Goal: Book appointment/travel/reservation

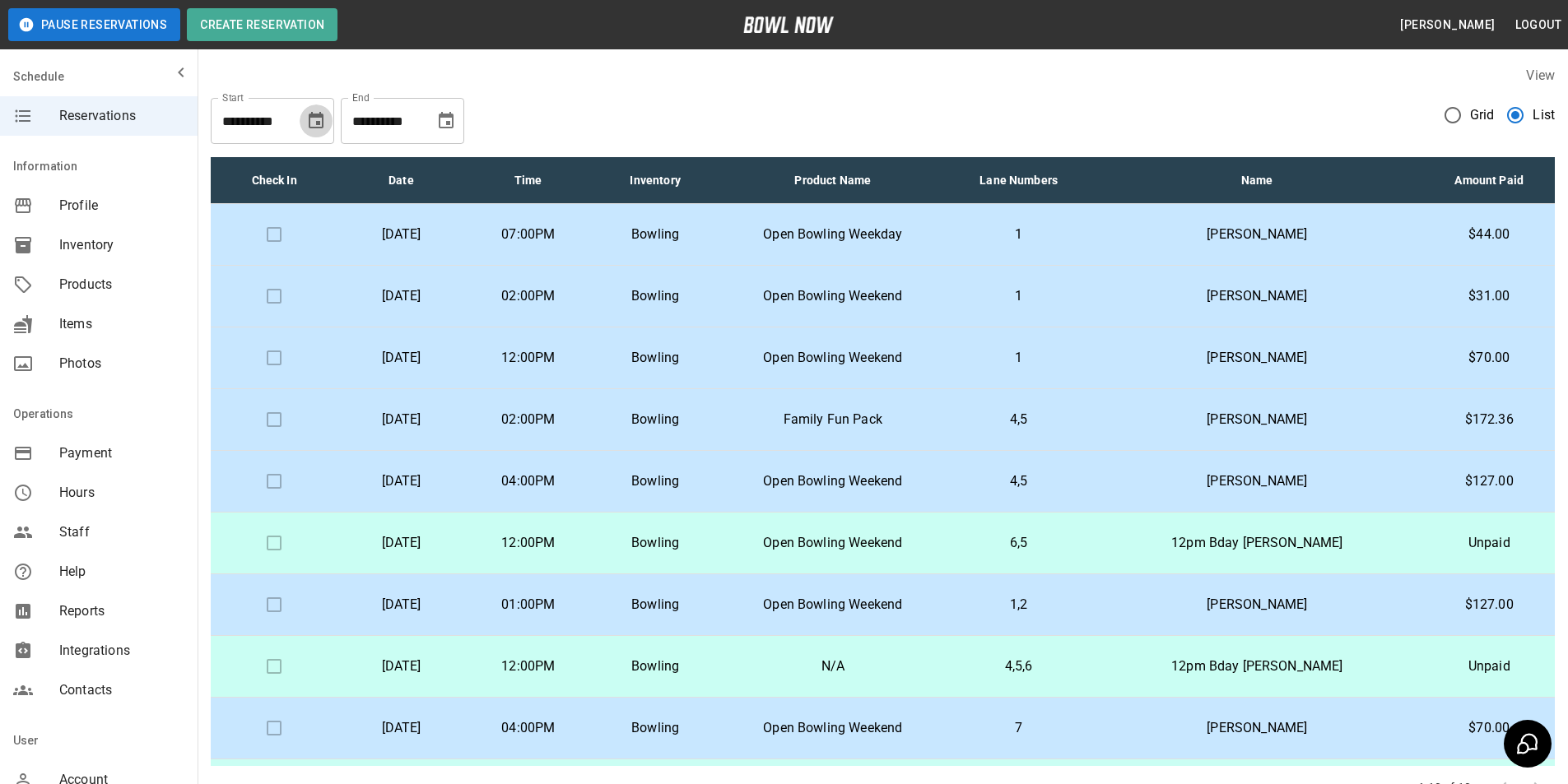
click at [322, 119] on icon "Choose date, selected date is Aug 25, 2025" at bounding box center [317, 120] width 15 height 17
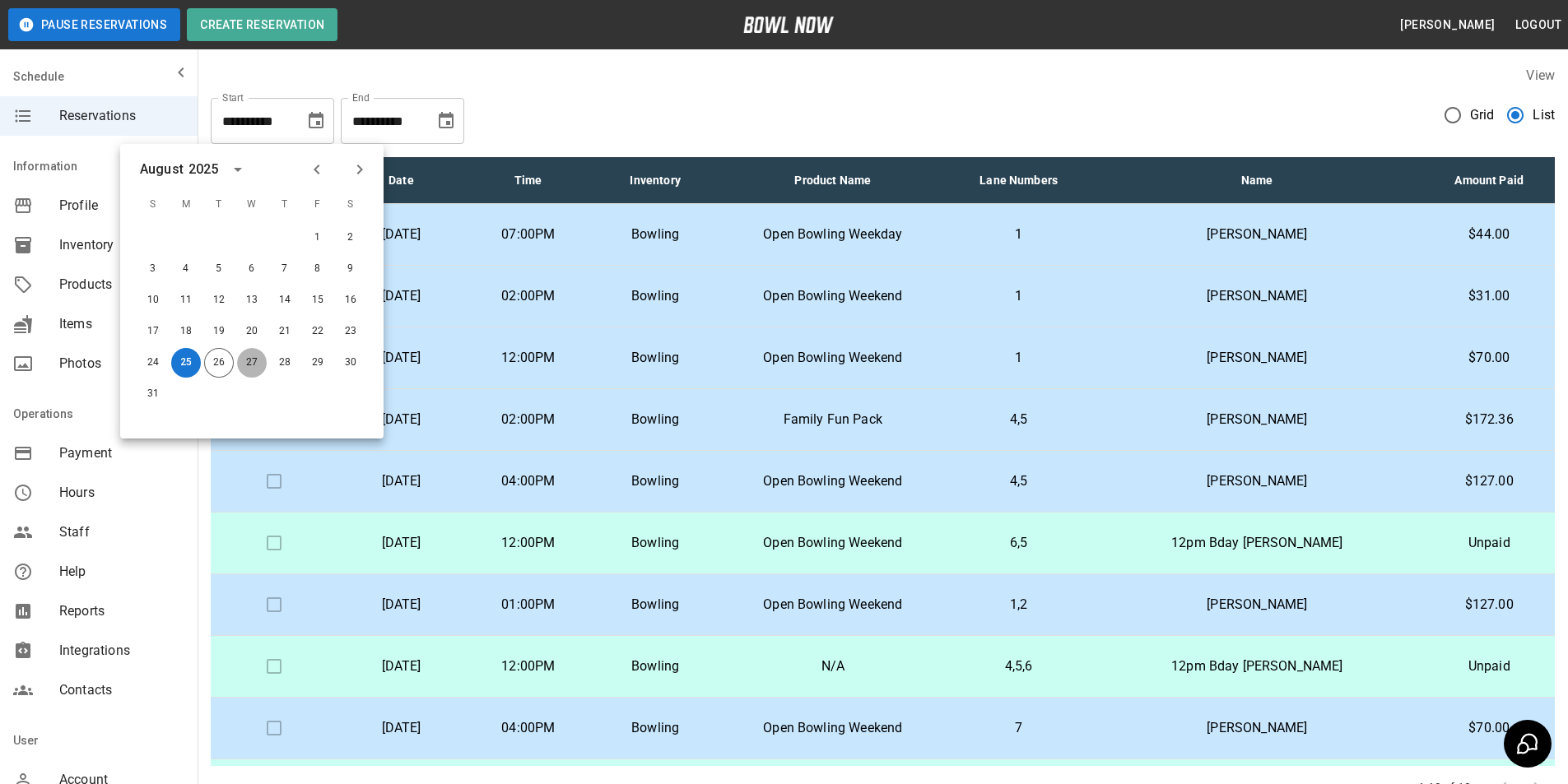
click at [245, 353] on button "27" at bounding box center [251, 362] width 29 height 29
type input "**********"
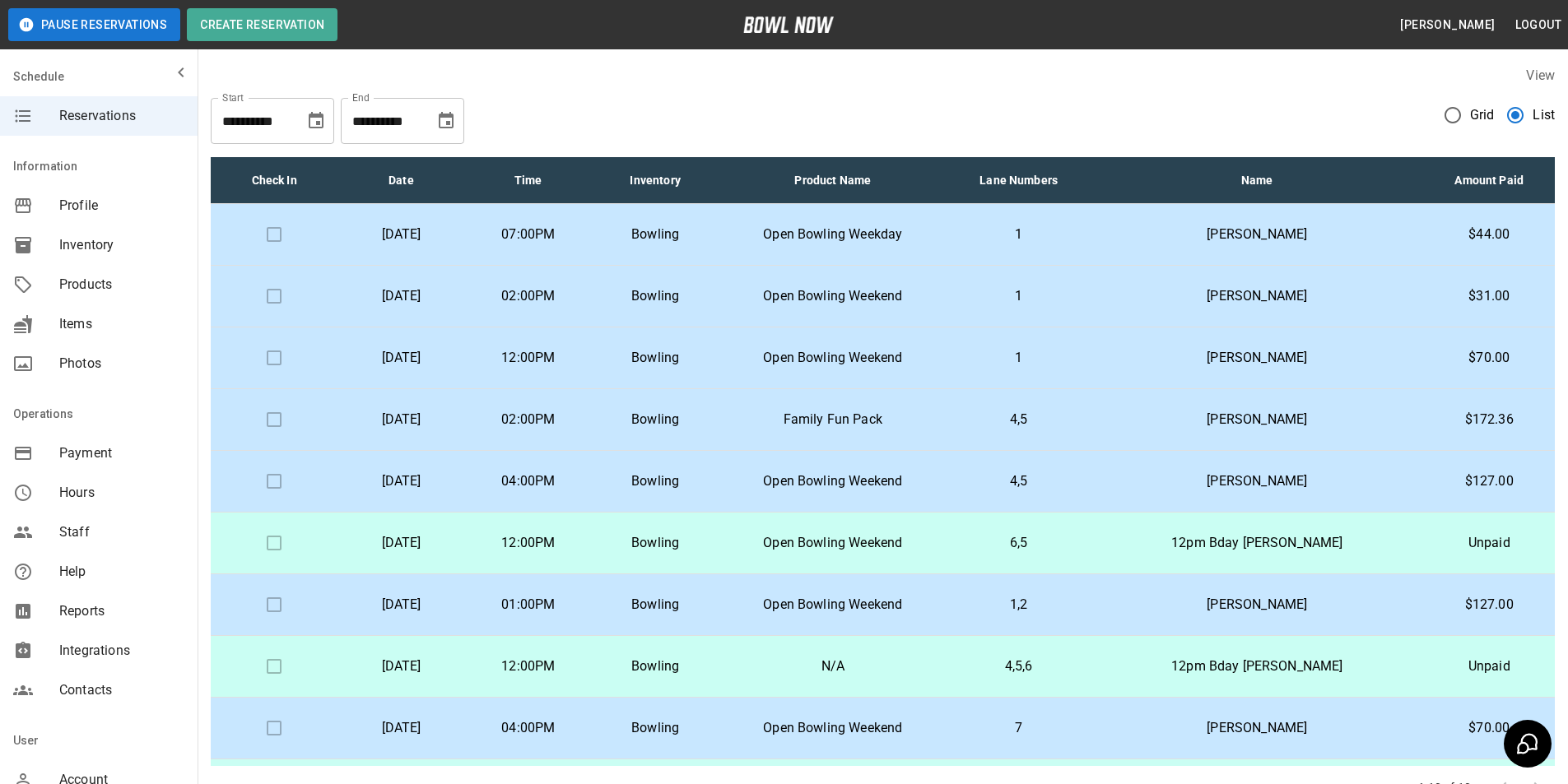
click at [449, 119] on icon "Choose date, selected date is Sep 25, 2025" at bounding box center [446, 121] width 20 height 20
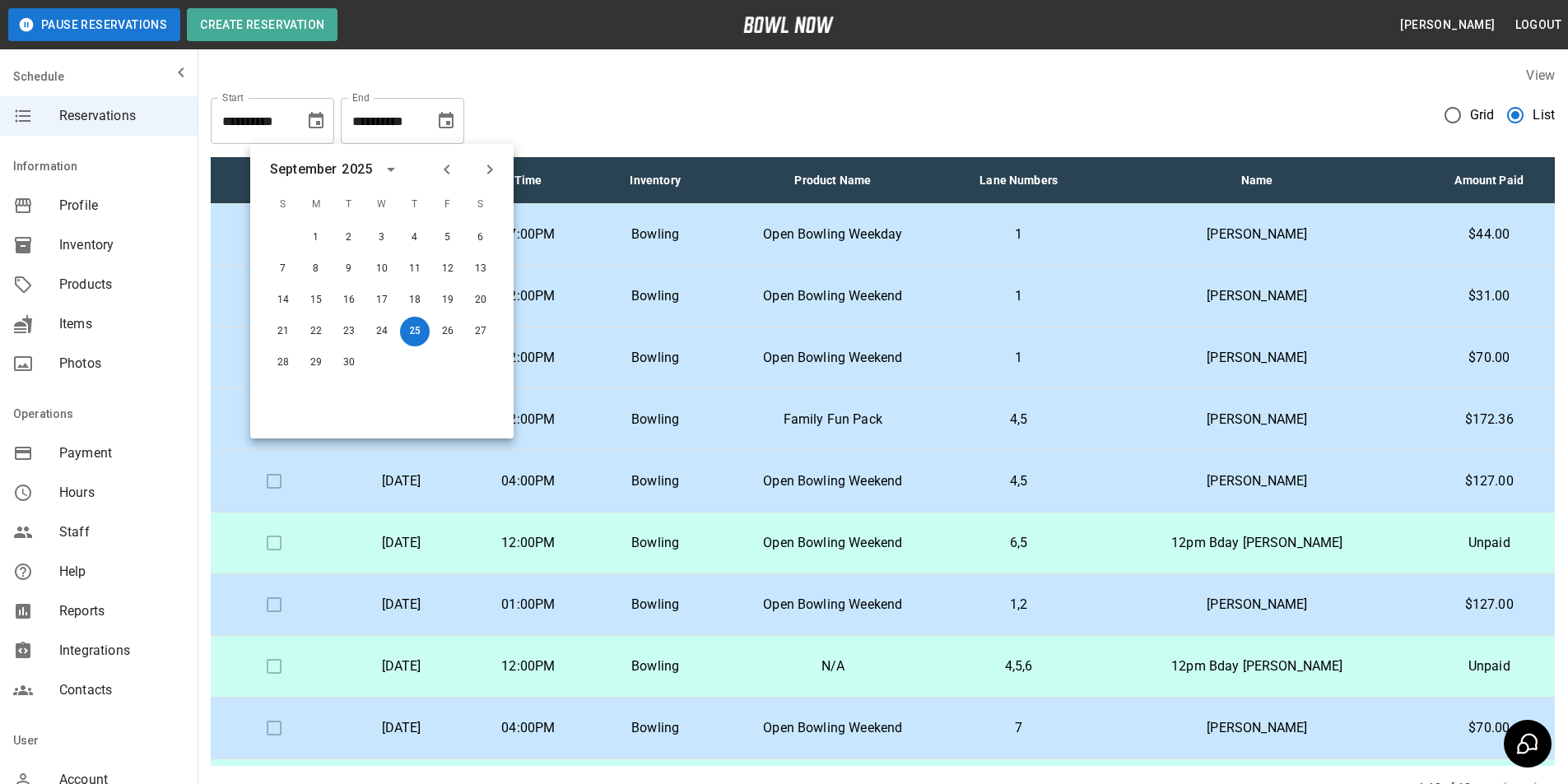
click at [444, 180] on button "Previous month" at bounding box center [447, 169] width 28 height 28
click at [288, 394] on button "31" at bounding box center [282, 393] width 29 height 29
type input "**********"
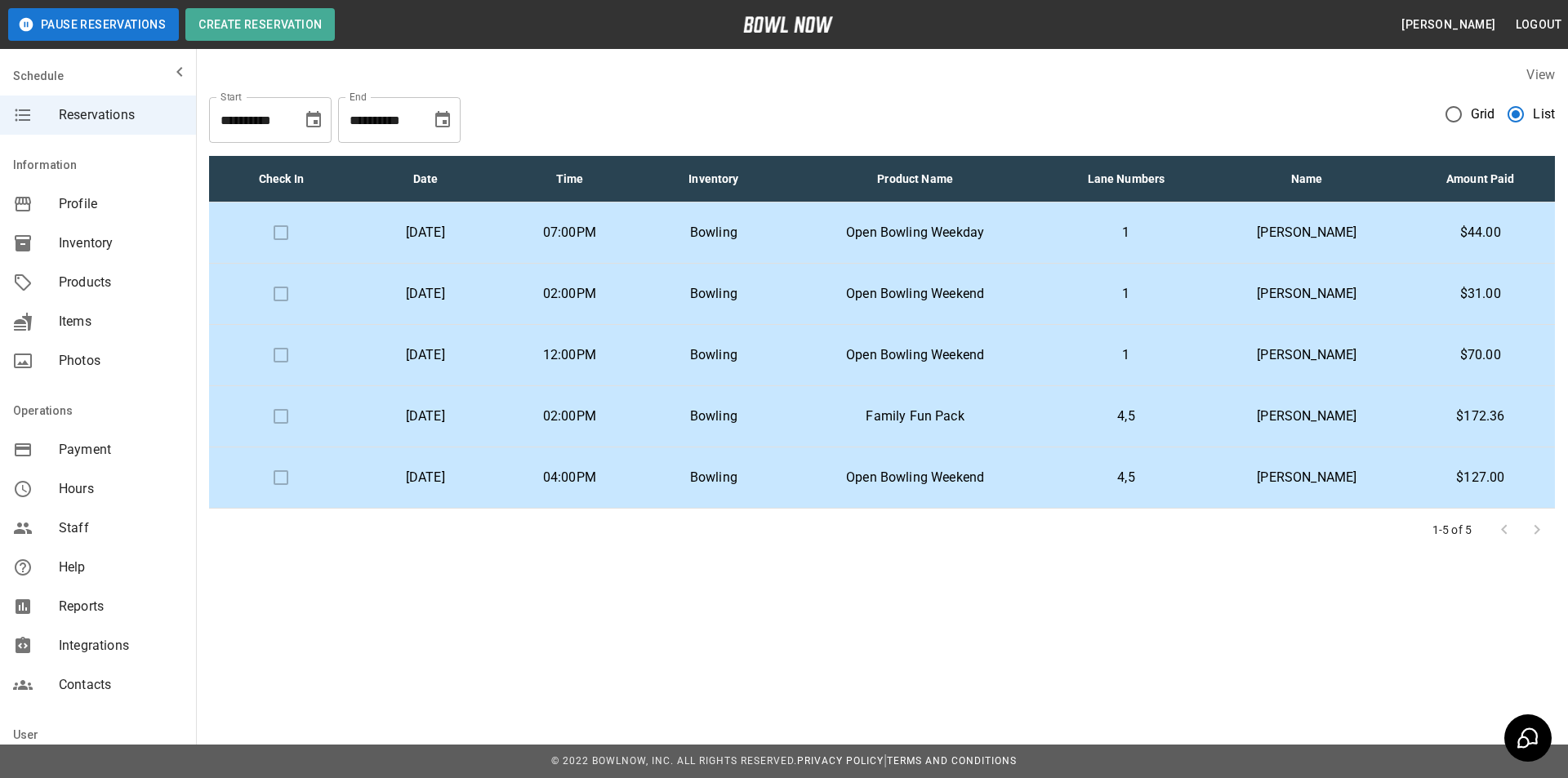
click at [1044, 220] on td "Open Bowling Weekday" at bounding box center [915, 233] width 259 height 61
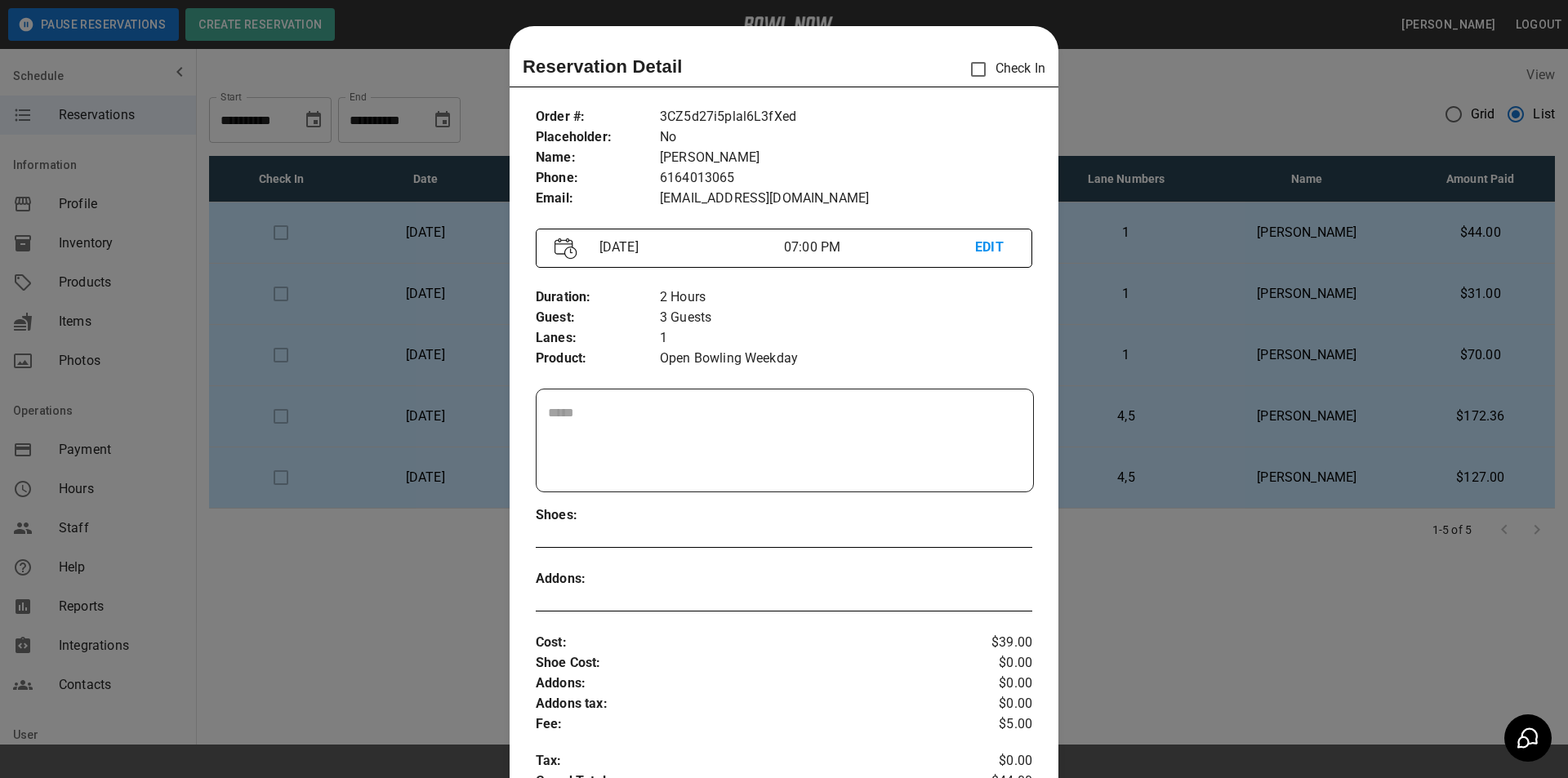
scroll to position [27, 0]
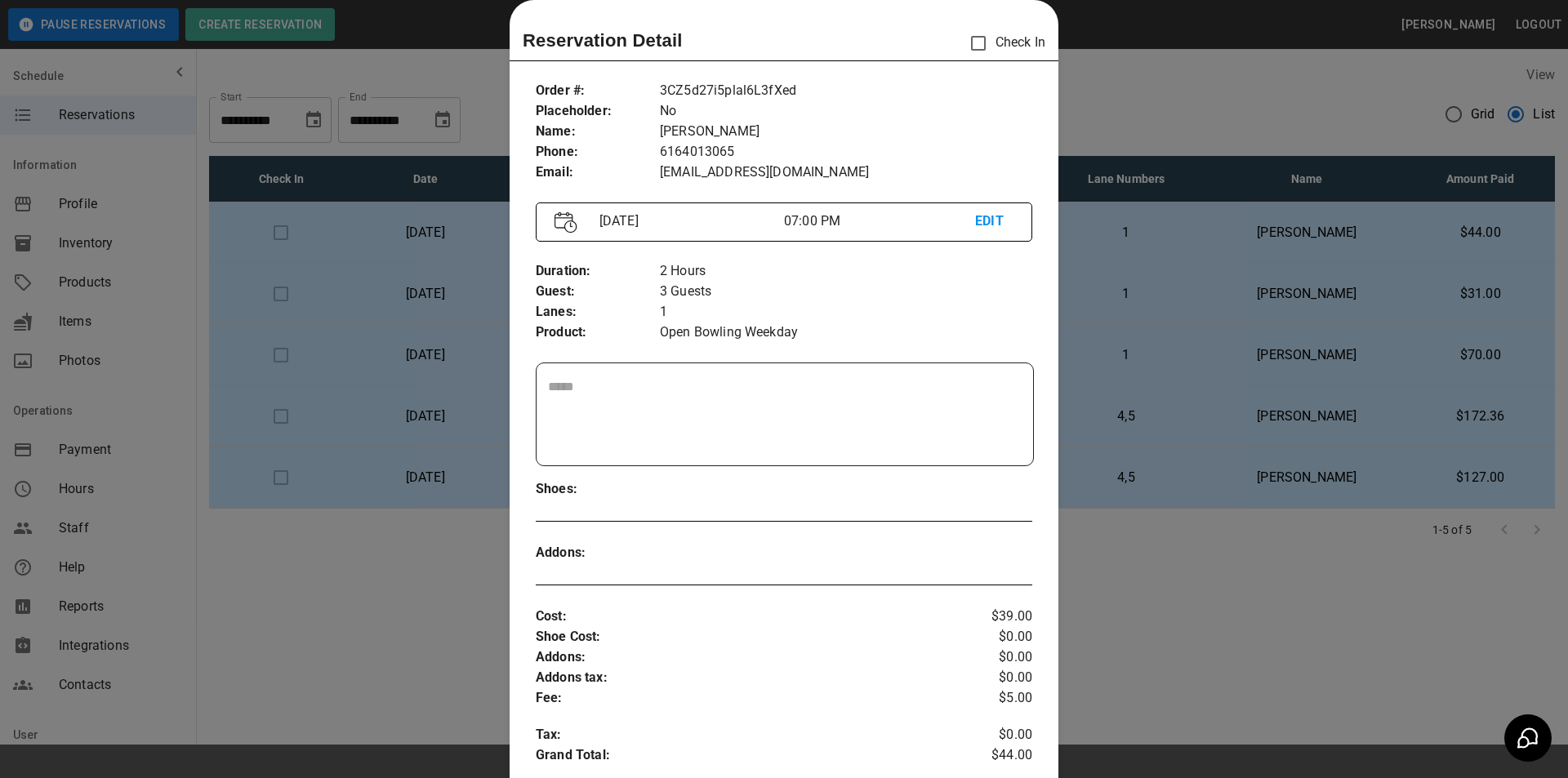
click at [1185, 207] on div at bounding box center [784, 389] width 1568 height 778
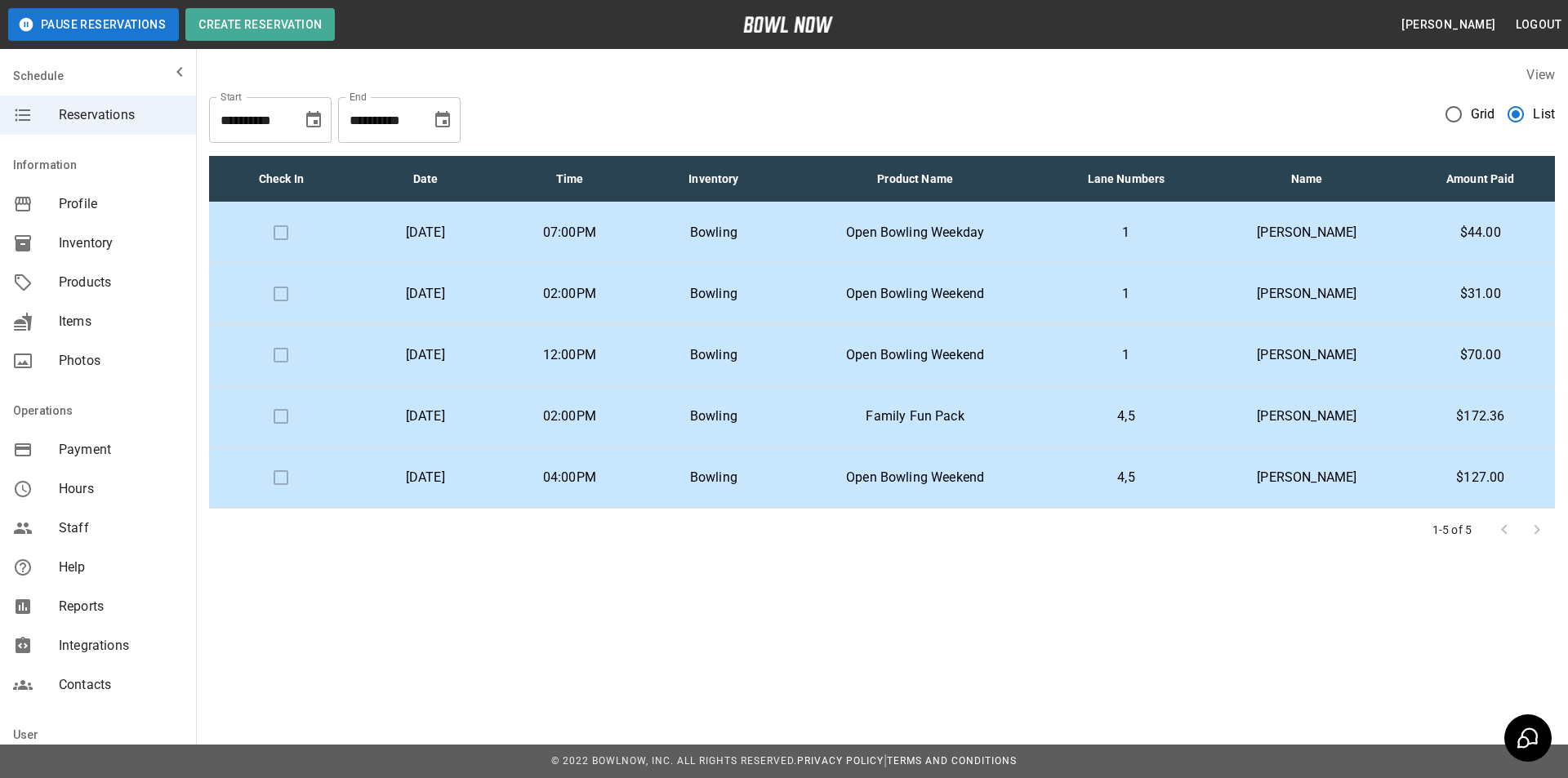
click at [1278, 350] on p "[PERSON_NAME]" at bounding box center [1307, 355] width 172 height 20
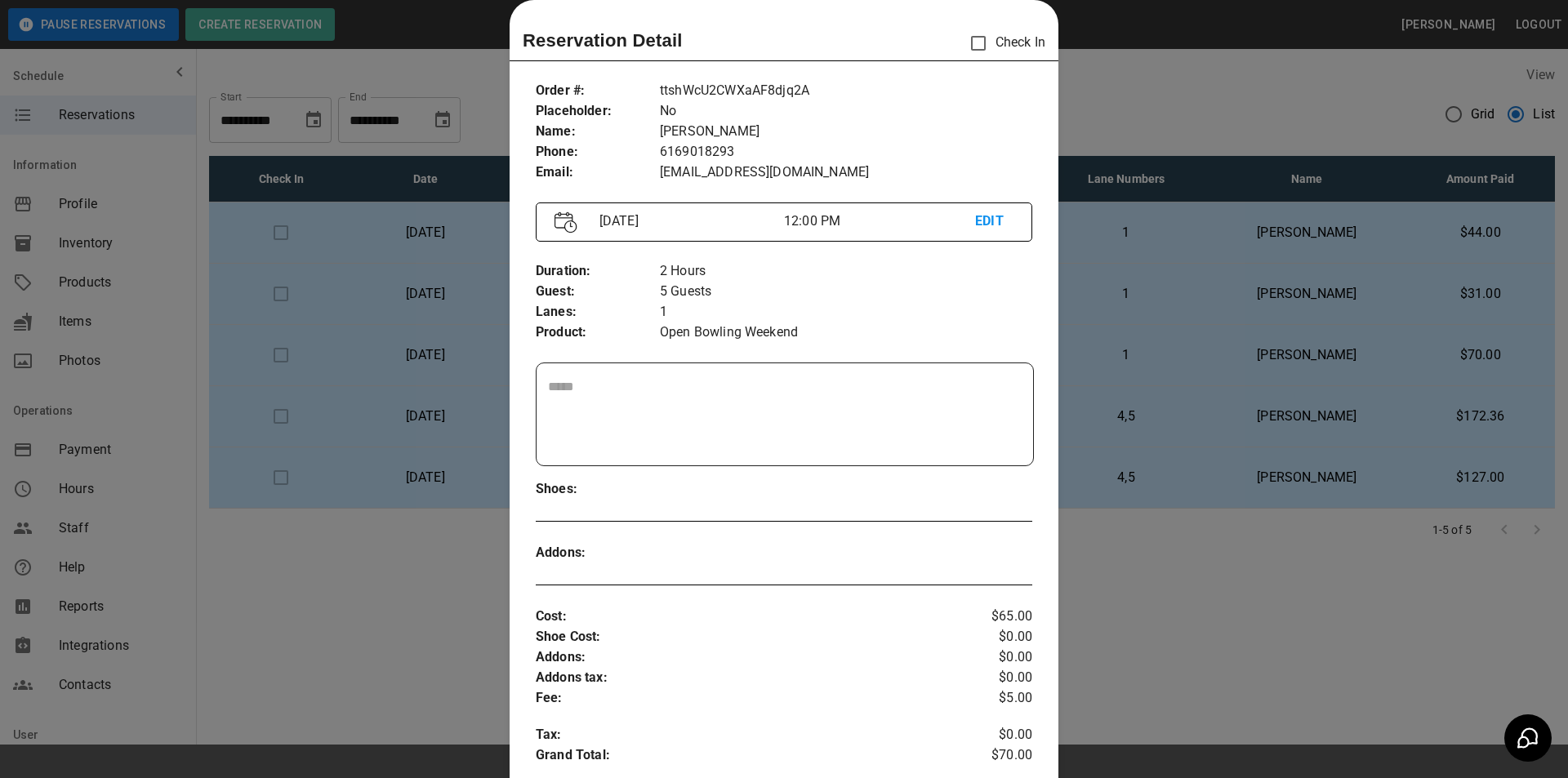
click at [1235, 314] on div at bounding box center [784, 389] width 1568 height 778
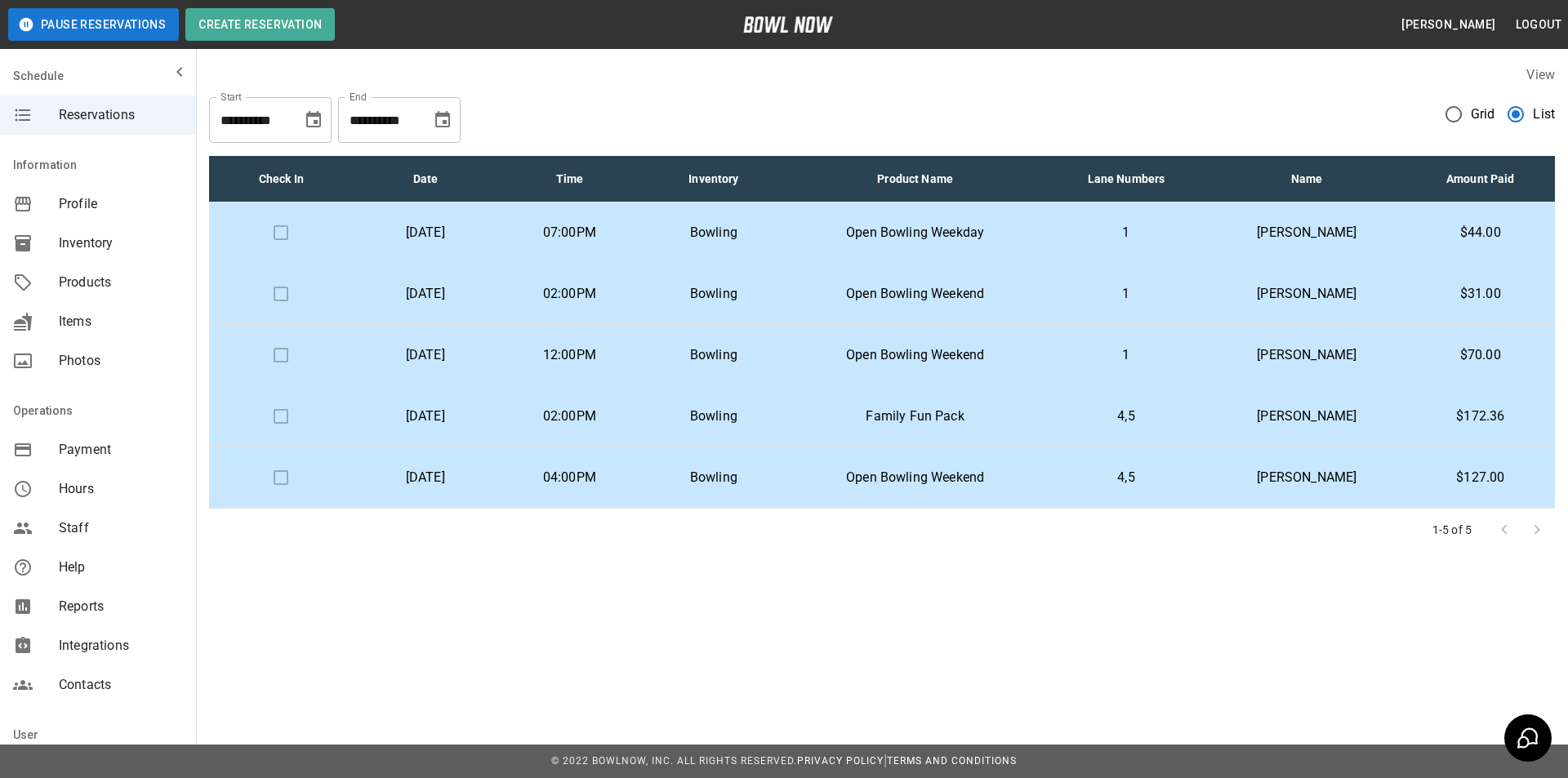
click at [1317, 425] on p "[PERSON_NAME]" at bounding box center [1307, 417] width 172 height 20
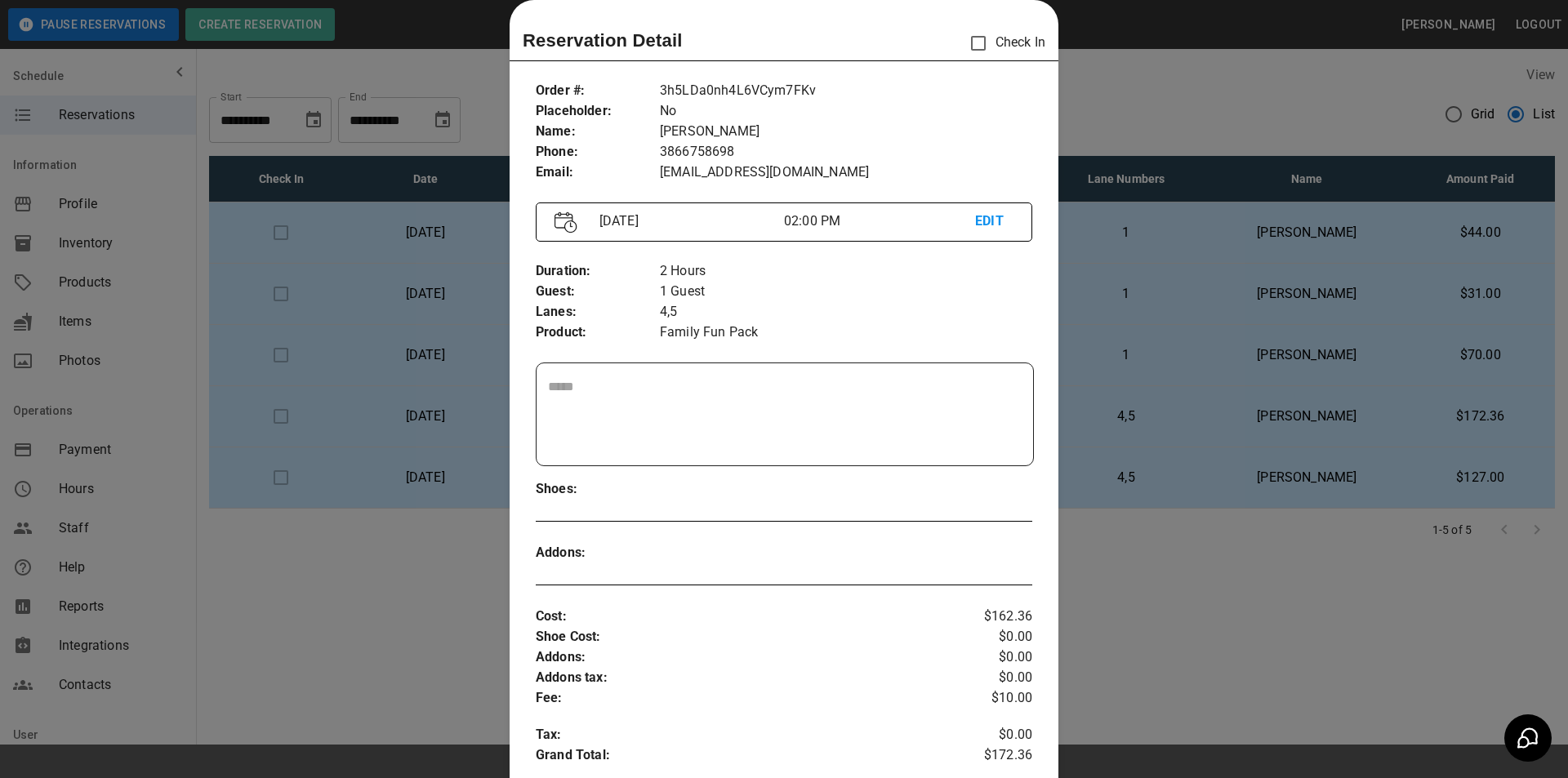
drag, startPoint x: 1321, startPoint y: 529, endPoint x: 1314, endPoint y: 480, distance: 49.5
click at [1319, 509] on div at bounding box center [784, 389] width 1568 height 778
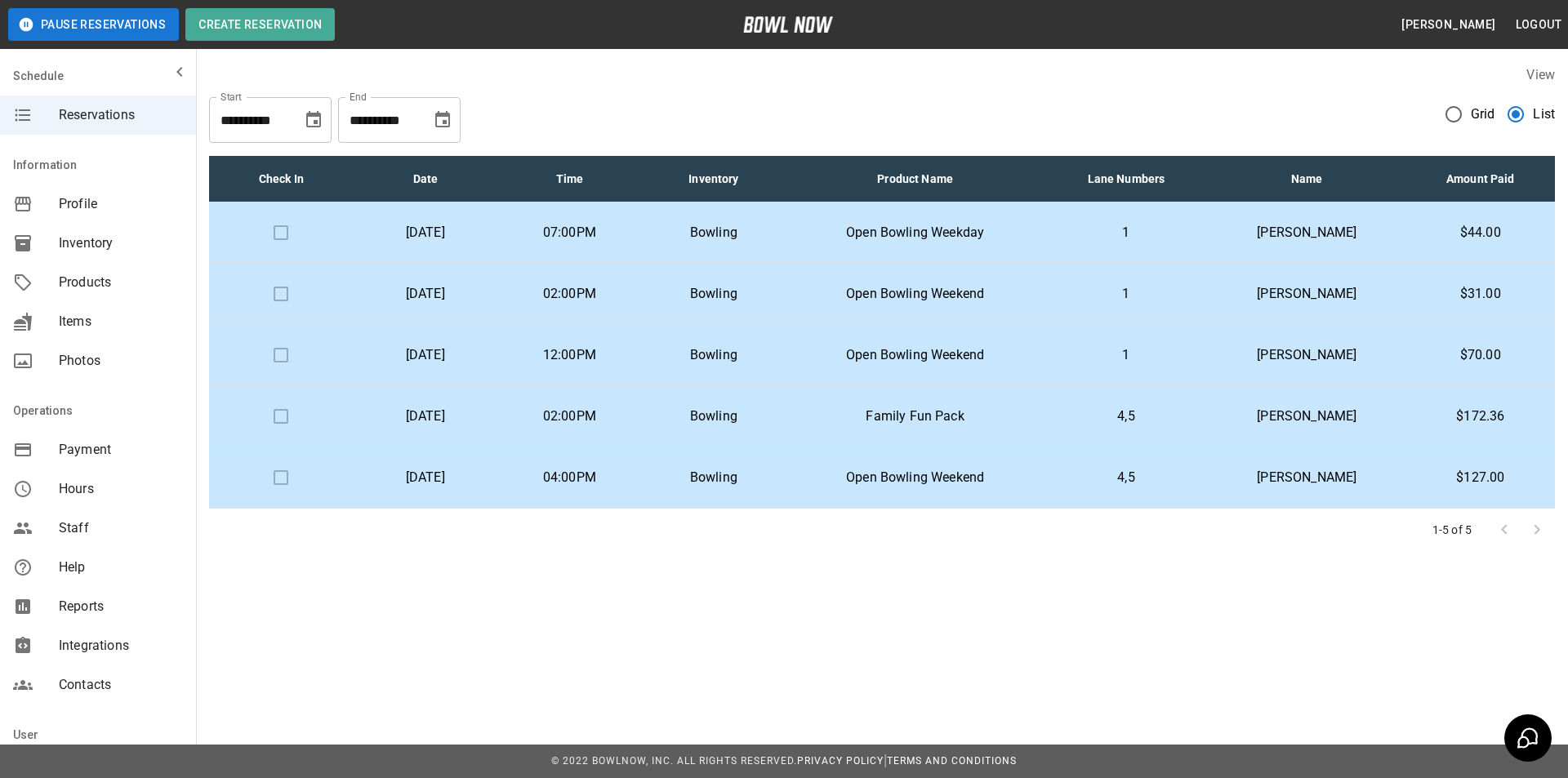
click at [1309, 468] on p "[PERSON_NAME]" at bounding box center [1307, 478] width 172 height 20
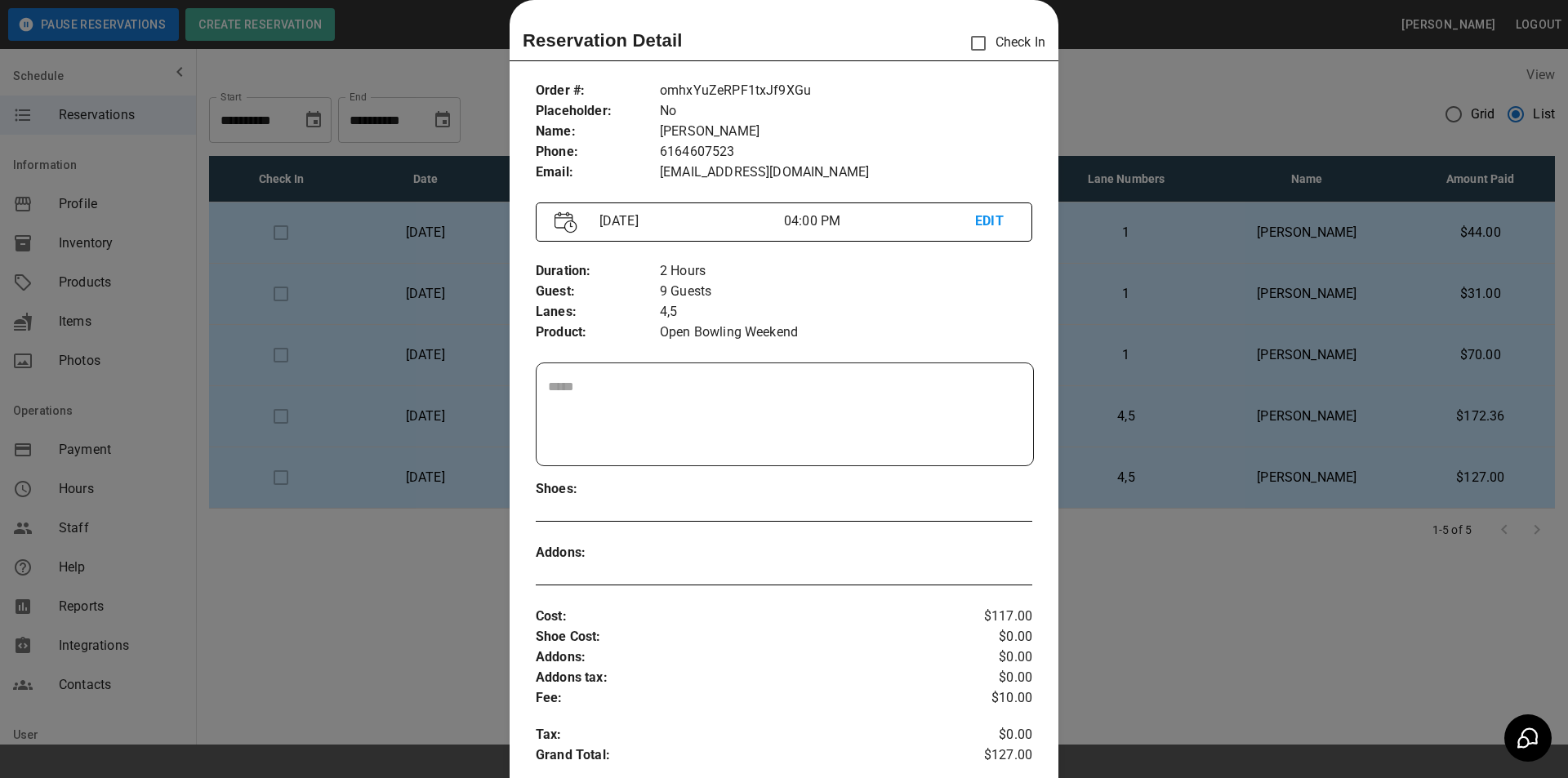
click at [1302, 471] on div at bounding box center [784, 389] width 1568 height 778
